Goal: Task Accomplishment & Management: Manage account settings

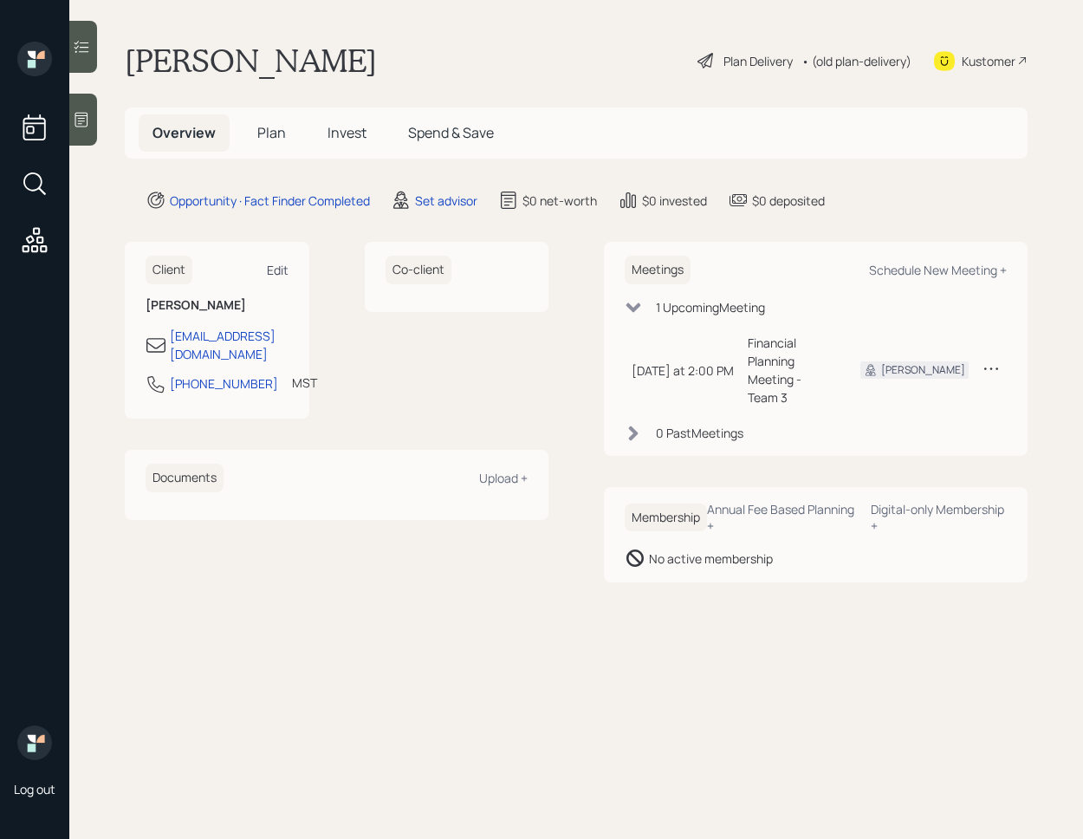
click at [277, 264] on div "Edit" at bounding box center [278, 270] width 22 height 16
select select "America/Denver"
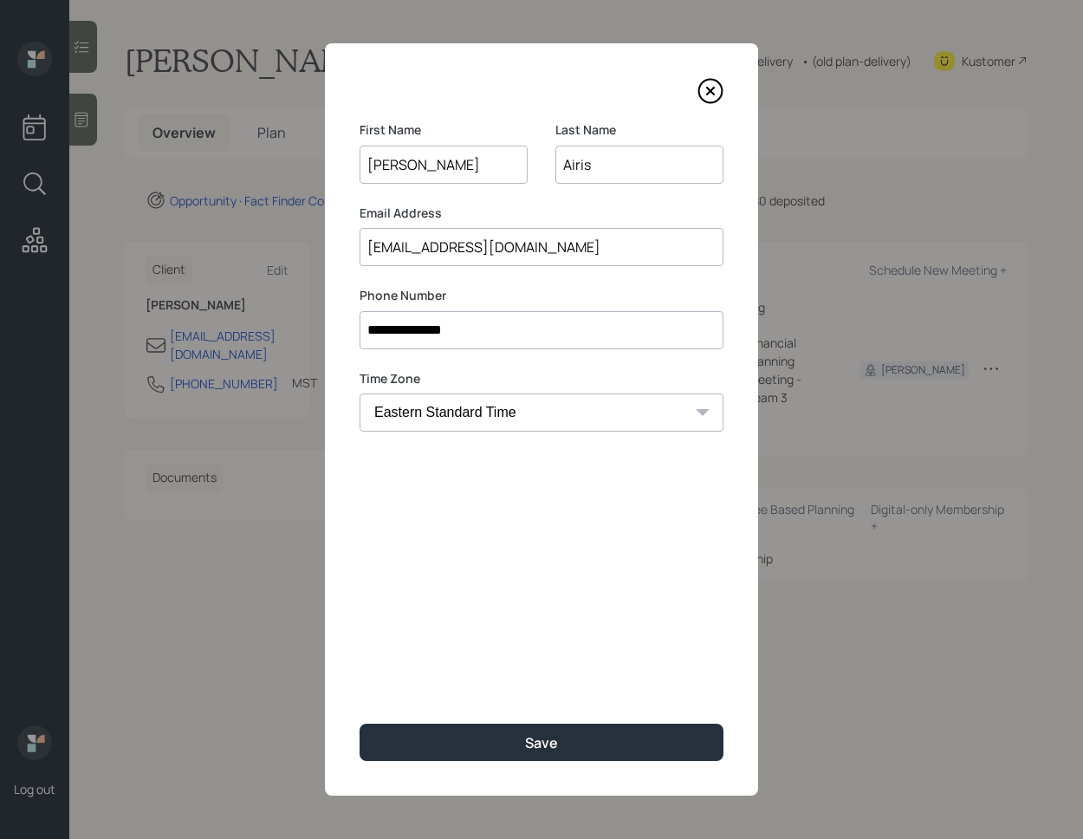
click at [411, 245] on input "bairis3@yahoo.com" at bounding box center [542, 247] width 364 height 38
type input "bairisthree@yahoo.com"
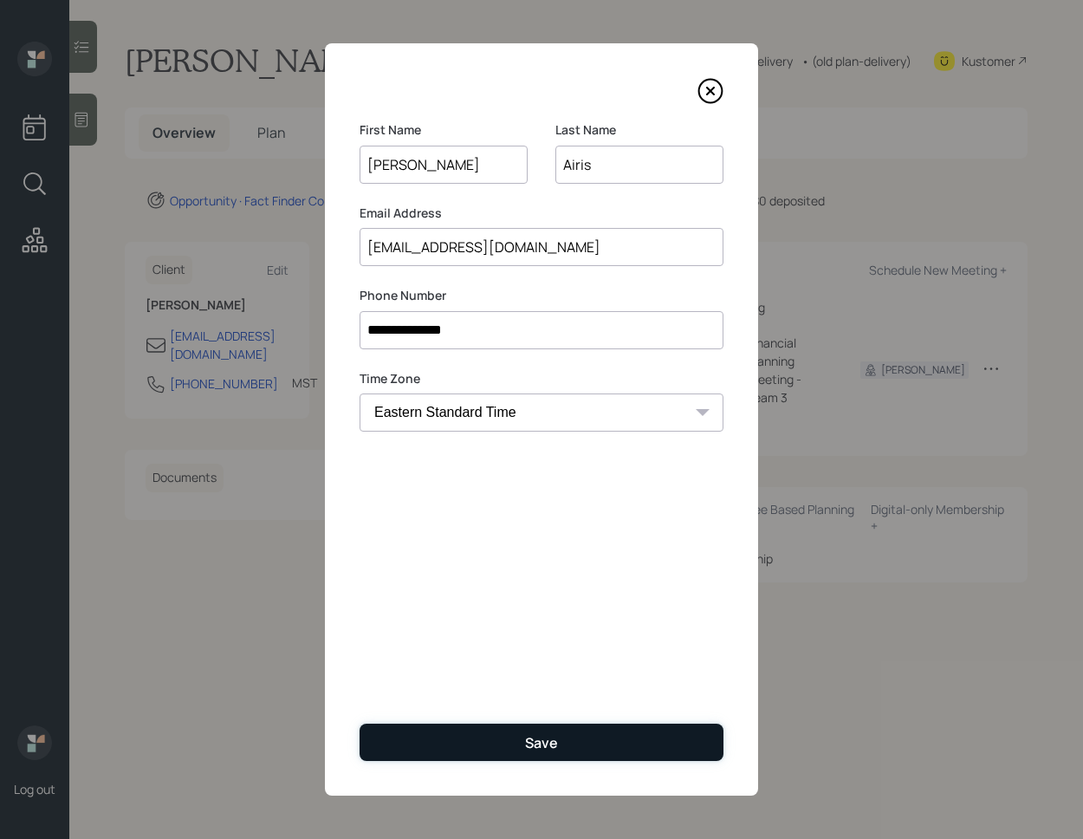
click at [607, 745] on button "Save" at bounding box center [542, 742] width 364 height 37
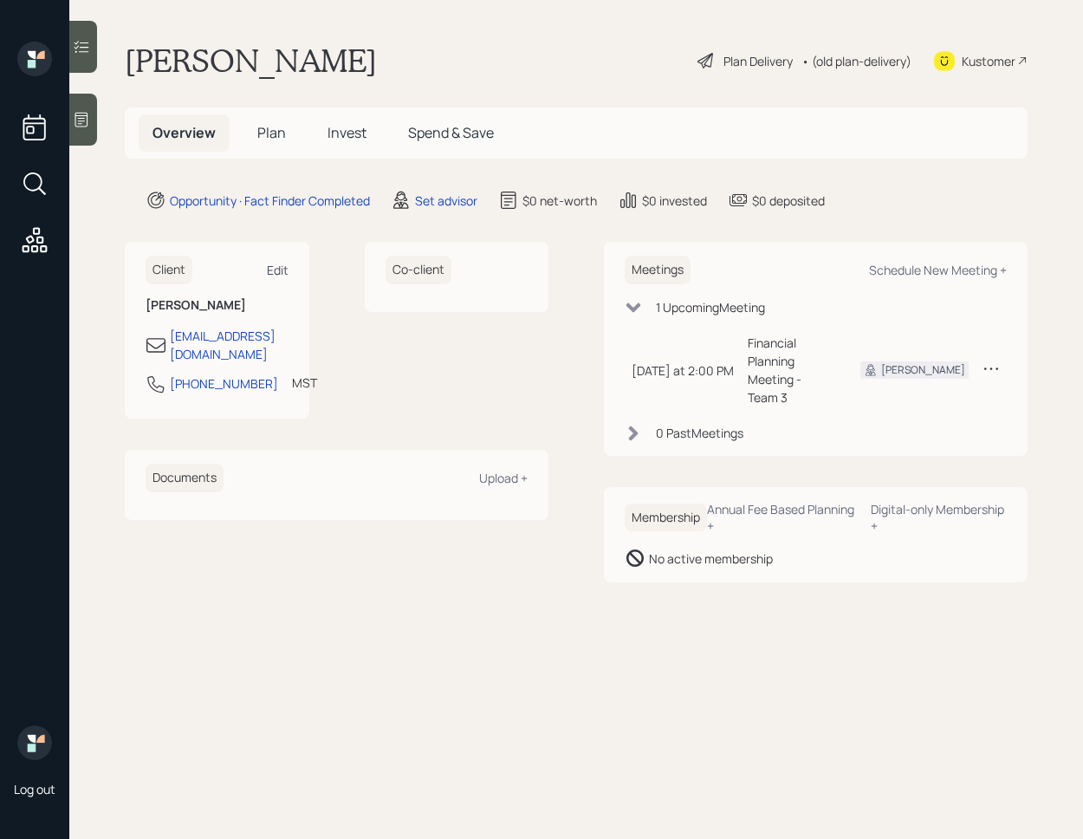
click at [273, 273] on div "Edit" at bounding box center [278, 270] width 22 height 16
select select "America/Denver"
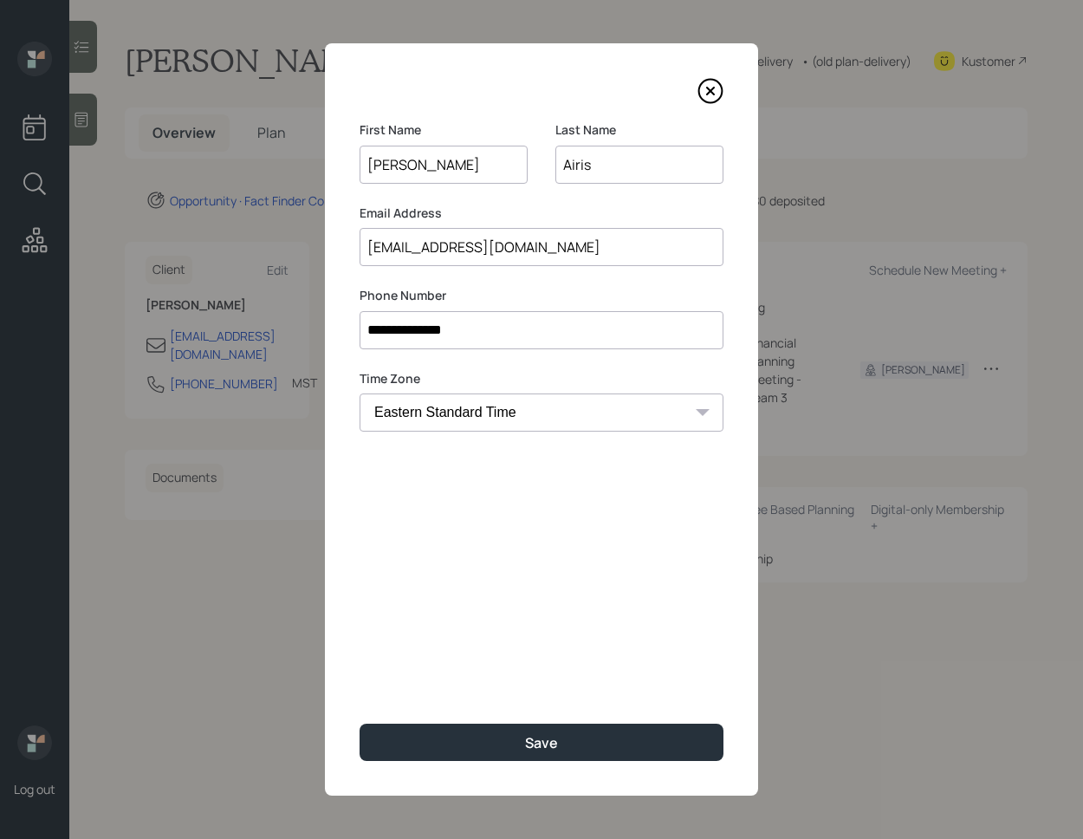
click at [423, 243] on input "bairisthree@yahoo.com" at bounding box center [542, 247] width 364 height 38
click at [415, 246] on input "bairisthree@yahoo.com" at bounding box center [542, 247] width 364 height 38
drag, startPoint x: 401, startPoint y: 249, endPoint x: 434, endPoint y: 250, distance: 33.0
click at [434, 250] on input "bairisthree@yahoo.com" at bounding box center [542, 247] width 364 height 38
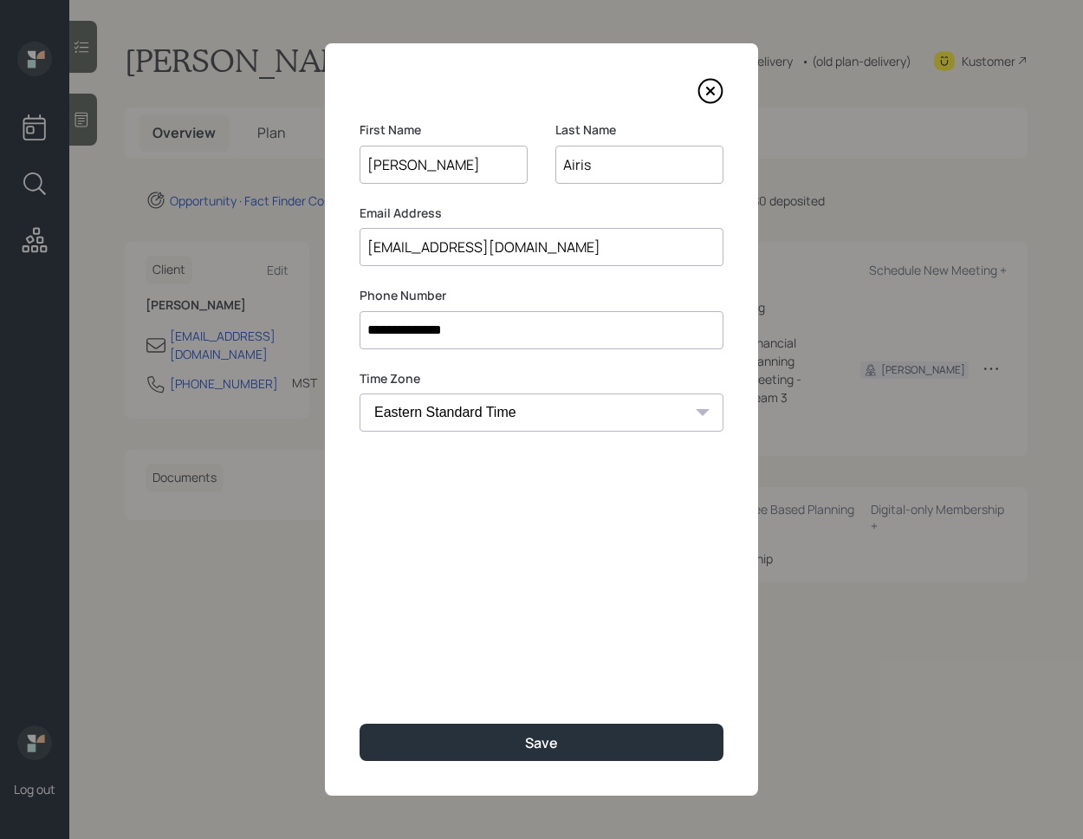
type input "bairis3@yahoo.com"
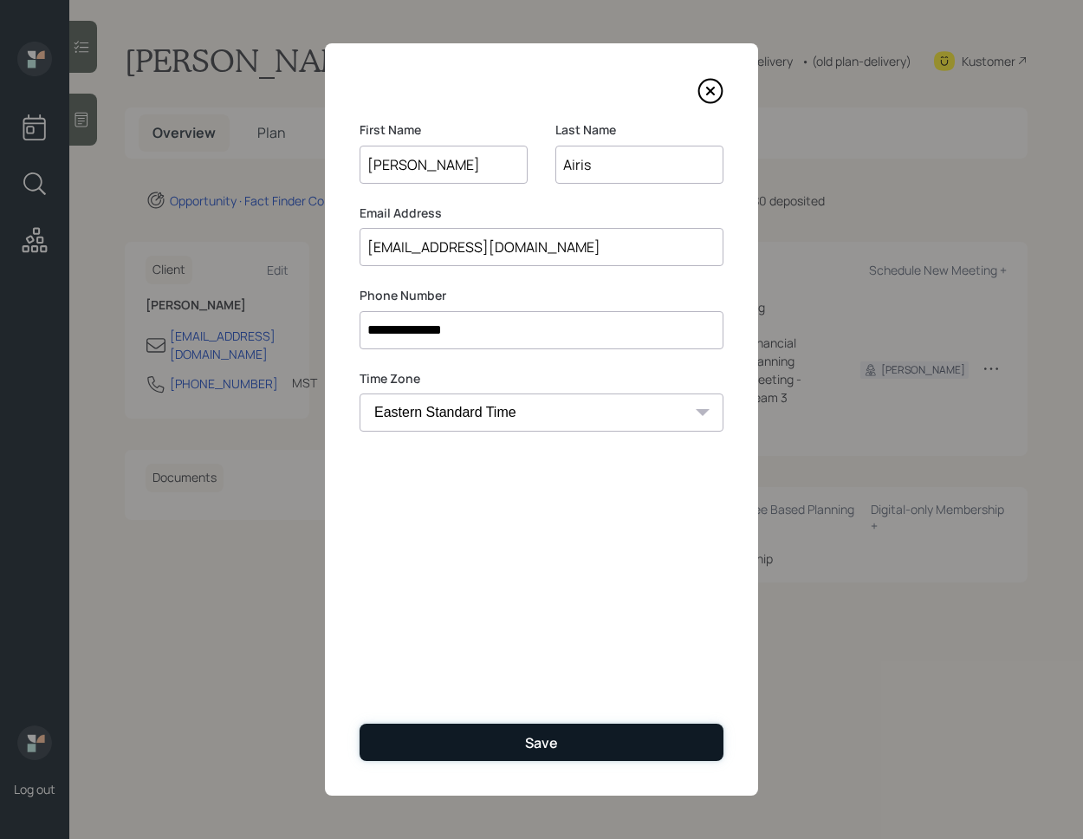
click at [517, 735] on button "Save" at bounding box center [542, 742] width 364 height 37
